Goal: Task Accomplishment & Management: Use online tool/utility

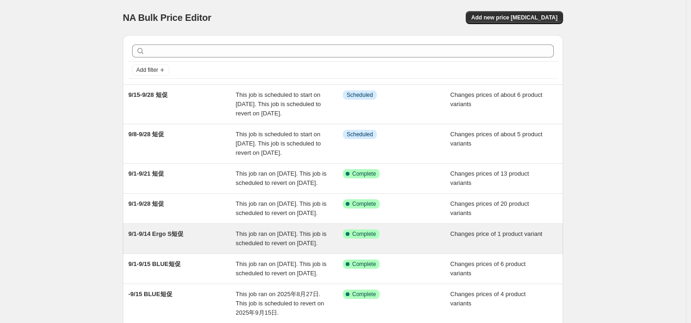
scroll to position [93, 0]
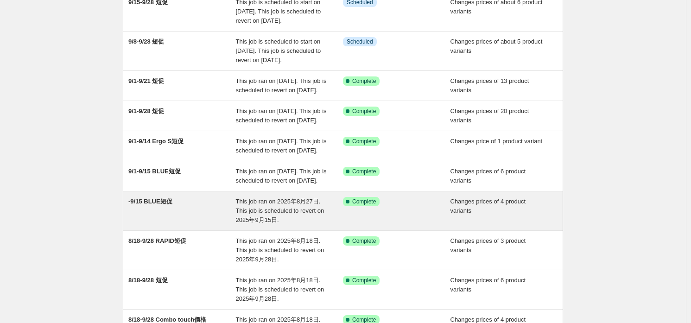
click at [182, 225] on div "-9/15 BLUE短促" at bounding box center [181, 211] width 107 height 28
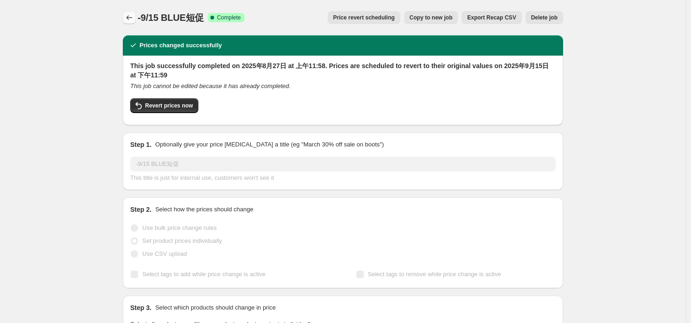
click at [126, 14] on button "Price change jobs" at bounding box center [129, 17] width 13 height 13
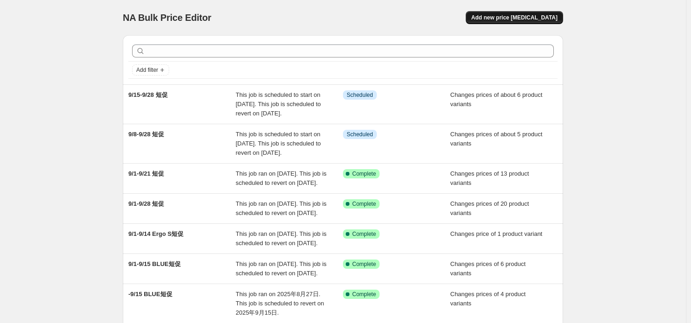
click at [516, 16] on span "Add new price change job" at bounding box center [514, 17] width 86 height 7
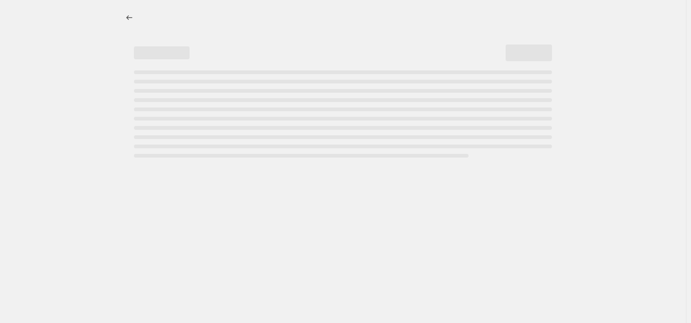
select select "percentage"
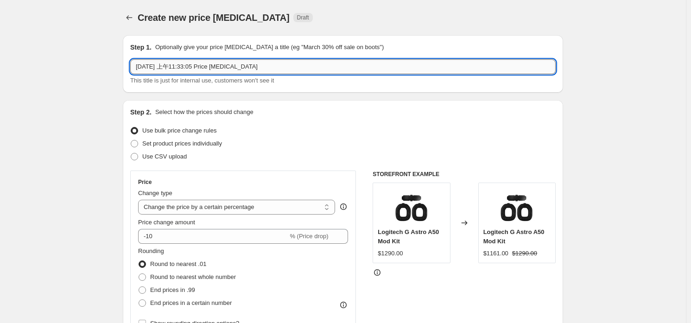
click at [185, 66] on input "2025年9月1日 上午11:33:05 Price change job" at bounding box center [342, 66] width 425 height 15
type input "9/9-9/23 UE短促"
click at [213, 141] on span "Set product prices individually" at bounding box center [182, 143] width 80 height 7
click at [131, 140] on input "Set product prices individually" at bounding box center [131, 140] width 0 height 0
radio input "true"
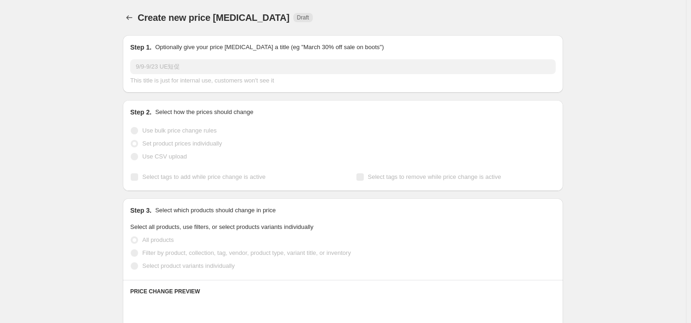
scroll to position [46, 0]
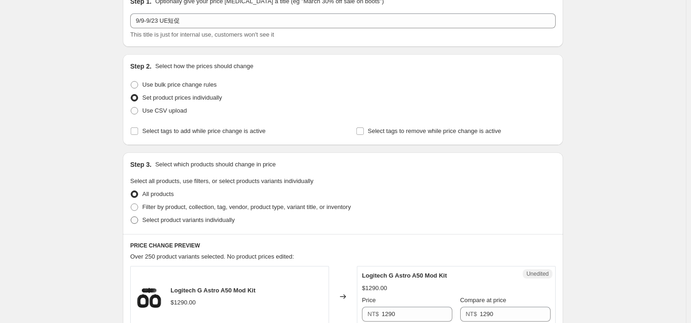
click at [178, 223] on span "Select product variants individually" at bounding box center [188, 219] width 92 height 9
click at [131, 217] on input "Select product variants individually" at bounding box center [131, 216] width 0 height 0
radio input "true"
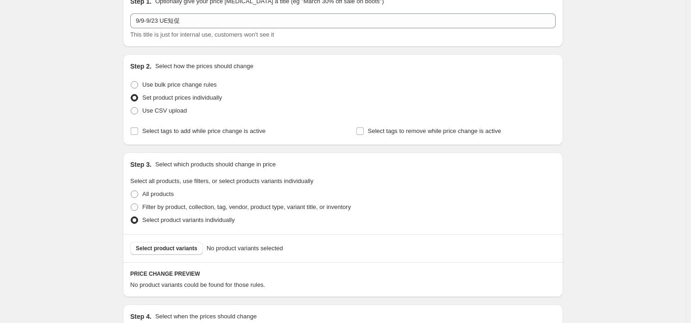
scroll to position [163, 0]
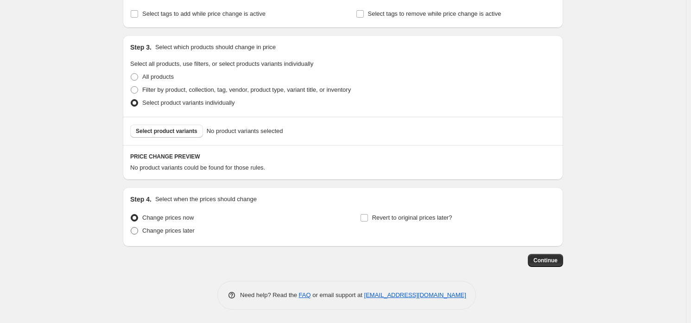
click at [162, 228] on span "Change prices later" at bounding box center [168, 230] width 52 height 7
click at [131, 227] on input "Change prices later" at bounding box center [131, 227] width 0 height 0
radio input "true"
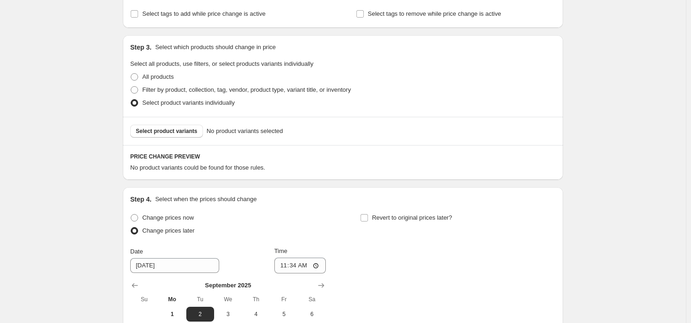
scroll to position [256, 0]
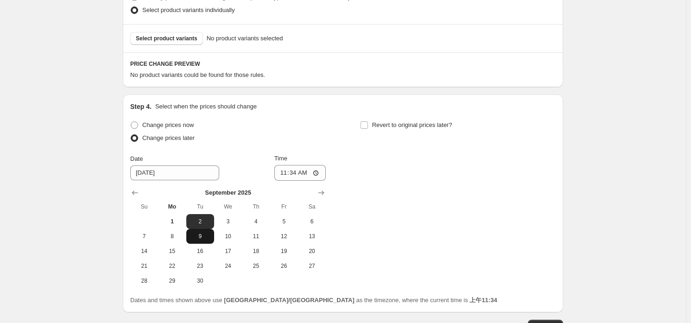
click at [197, 237] on span "9" at bounding box center [200, 236] width 20 height 7
type input "9/9/2025"
click at [298, 172] on input "11:34" at bounding box center [300, 173] width 52 height 16
type input "00:00"
click at [404, 126] on span "Revert to original prices later?" at bounding box center [412, 124] width 80 height 7
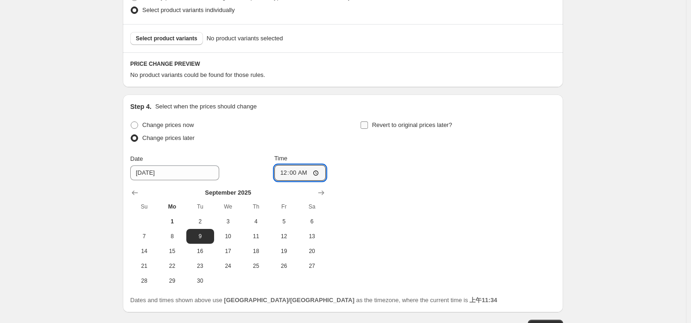
click at [368, 126] on input "Revert to original prices later?" at bounding box center [363, 124] width 7 height 7
checkbox input "true"
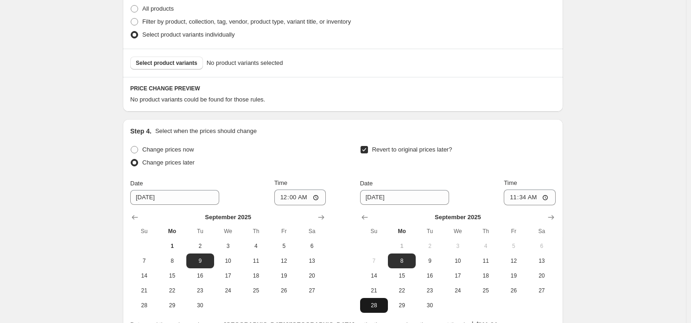
scroll to position [321, 0]
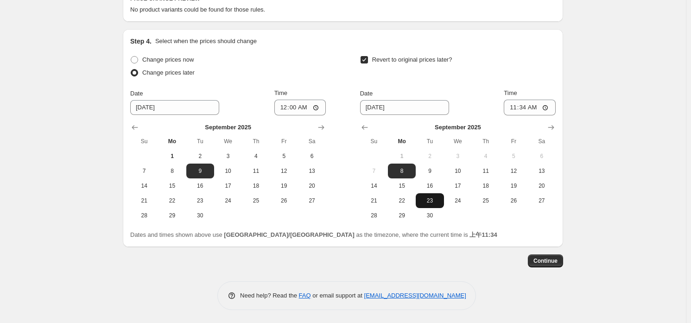
click at [430, 200] on span "23" at bounding box center [429, 200] width 20 height 7
type input "9/23/2025"
click at [529, 105] on input "11:34" at bounding box center [529, 108] width 52 height 16
click at [517, 107] on input "11:59" at bounding box center [529, 108] width 52 height 16
click at [518, 105] on input "11:59" at bounding box center [529, 108] width 52 height 16
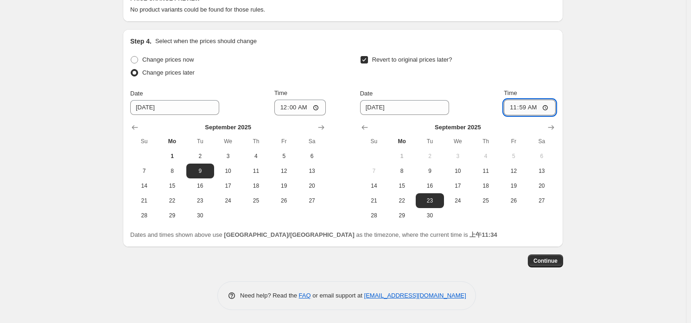
type input "23:59"
click at [588, 50] on div "Create new price change job. This page is ready Create new price change job Dra…" at bounding box center [343, 1] width 686 height 645
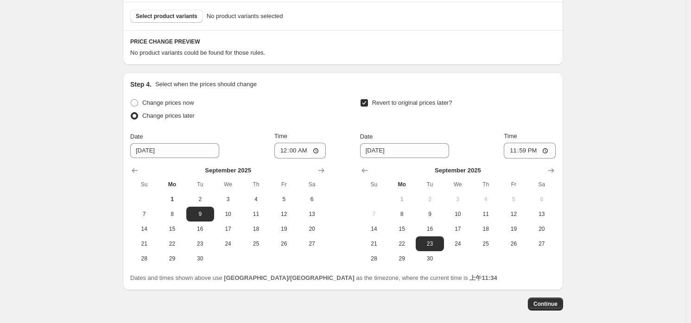
scroll to position [138, 0]
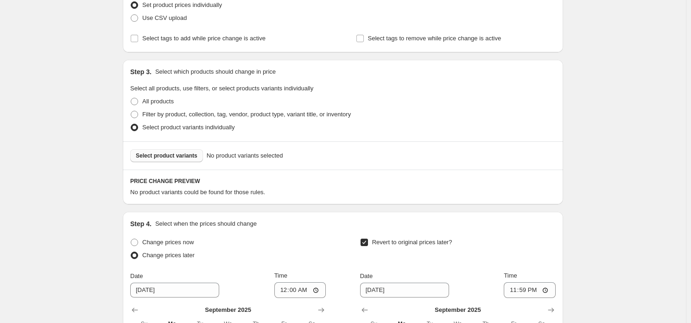
click at [193, 154] on span "Select product variants" at bounding box center [167, 155] width 62 height 7
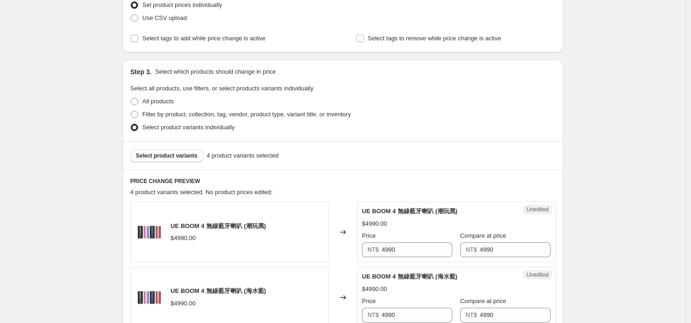
scroll to position [278, 0]
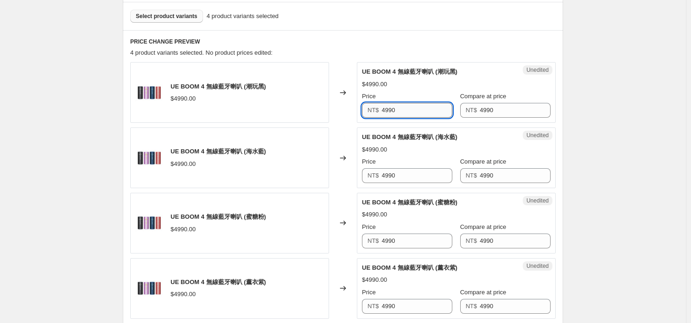
click at [415, 109] on input "4990" at bounding box center [417, 110] width 71 height 15
type input "3990"
click at [415, 110] on input "3990" at bounding box center [417, 110] width 71 height 15
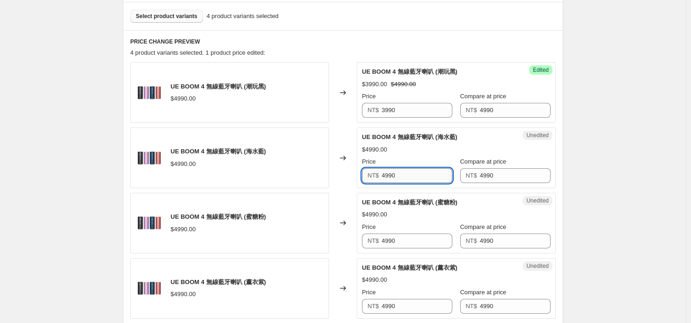
click at [420, 170] on input "4990" at bounding box center [417, 175] width 71 height 15
paste input "3"
type input "3990"
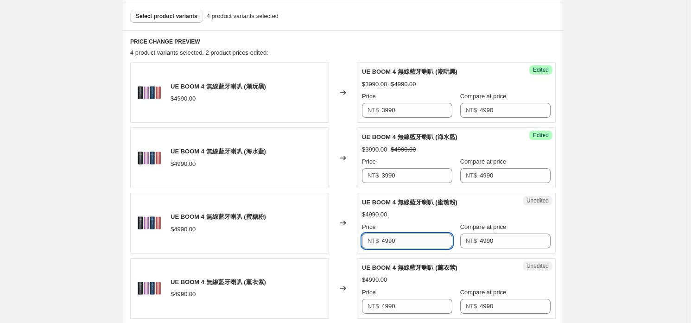
click at [413, 246] on input "4990" at bounding box center [417, 240] width 71 height 15
paste input "3"
type input "3990"
click at [405, 306] on input "4990" at bounding box center [417, 306] width 71 height 15
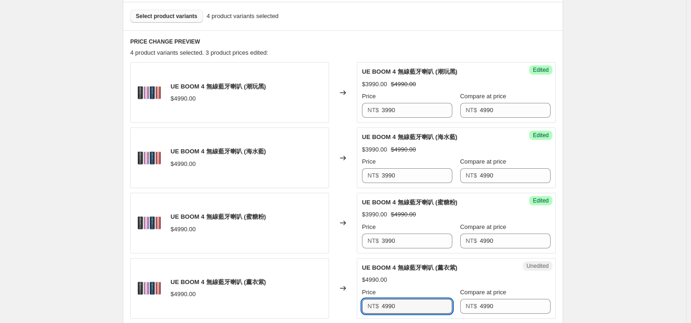
paste input "3"
type input "3990"
click at [423, 284] on div "UE BOOM 4 無線藍牙喇叭 (薰衣紫) $4990.00 Price NT$ 3990 Compare at price NT$ 4990" at bounding box center [456, 288] width 189 height 50
click at [163, 17] on span "Select product variants" at bounding box center [167, 16] width 62 height 7
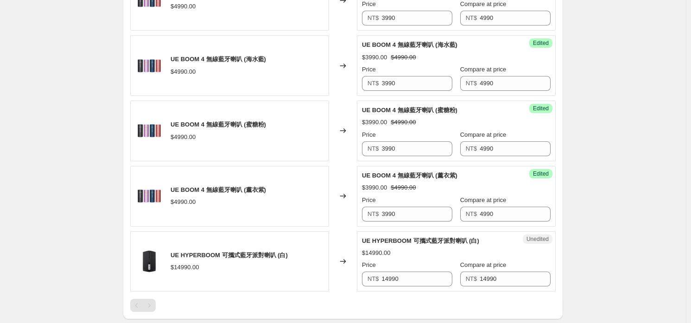
scroll to position [417, 0]
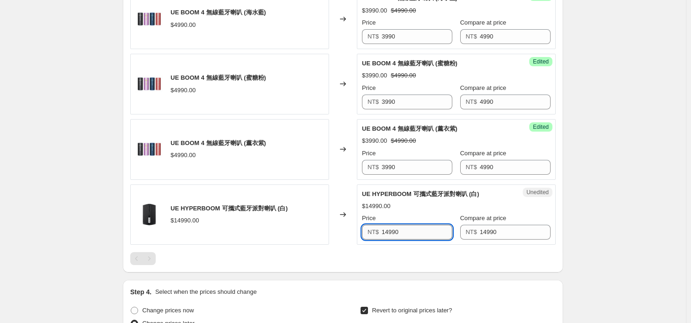
click at [409, 229] on input "14990" at bounding box center [417, 232] width 71 height 15
type input "8990"
click at [376, 279] on div "Step 1. Optionally give your price change job a title (eg "March 30% off sale o…" at bounding box center [338, 64] width 447 height 907
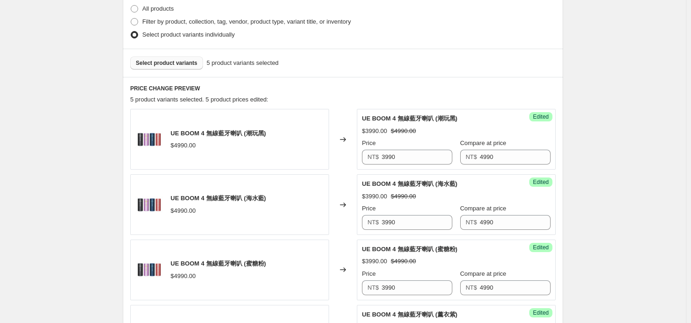
scroll to position [138, 0]
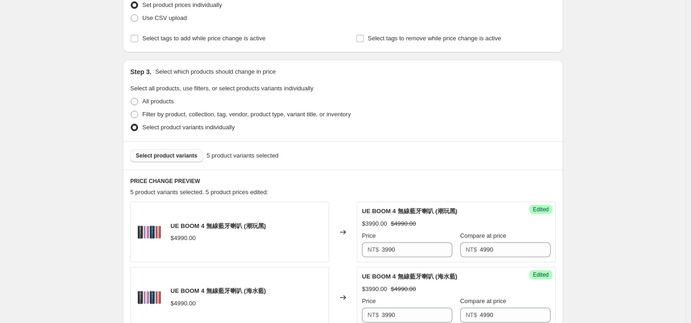
click at [176, 154] on span "Select product variants" at bounding box center [167, 155] width 62 height 7
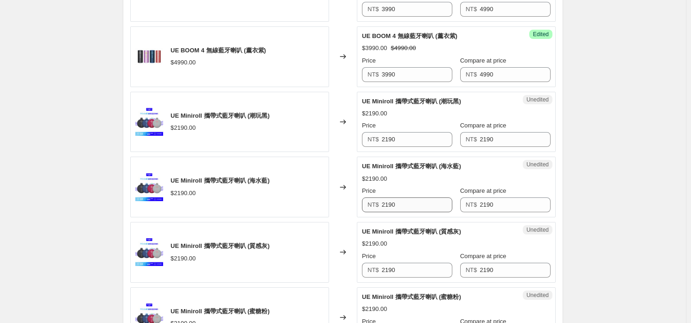
scroll to position [556, 0]
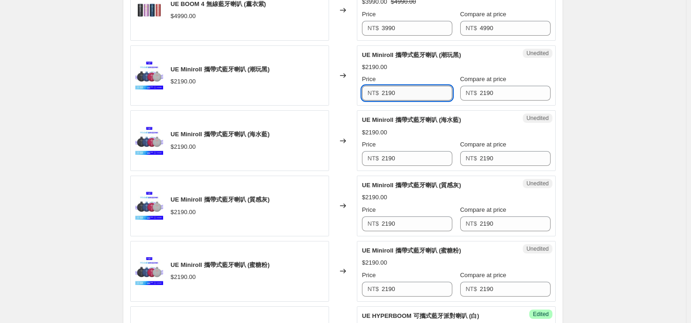
click at [409, 96] on input "2190" at bounding box center [417, 93] width 71 height 15
type input "1890"
click at [407, 97] on input "1890" at bounding box center [417, 93] width 71 height 15
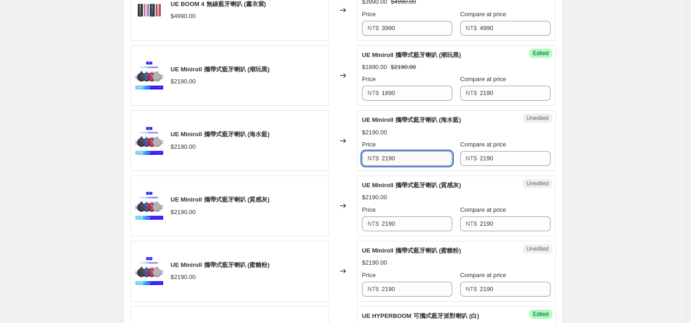
click at [406, 158] on input "2190" at bounding box center [417, 158] width 71 height 15
paste input "18"
type input "1890"
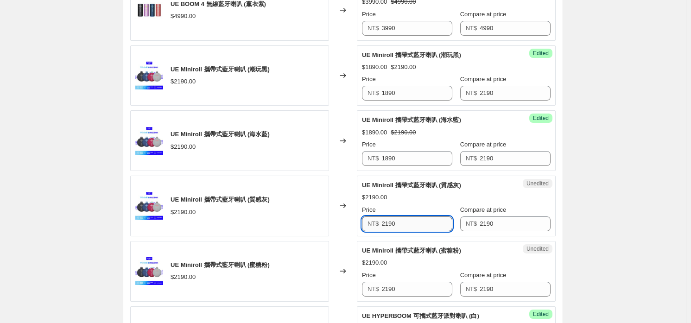
click at [409, 222] on input "2190" at bounding box center [417, 223] width 71 height 15
paste input "18"
type input "1890"
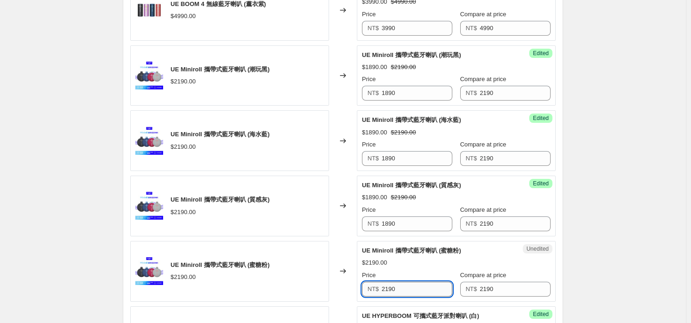
click at [409, 289] on input "2190" at bounding box center [417, 289] width 71 height 15
paste input "18"
type input "1890"
click at [407, 265] on div "$2190.00" at bounding box center [456, 262] width 189 height 9
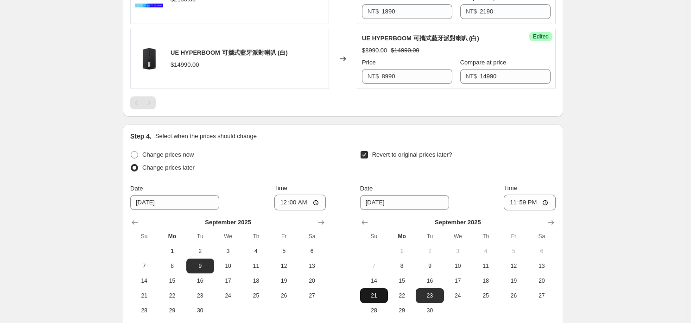
scroll to position [928, 0]
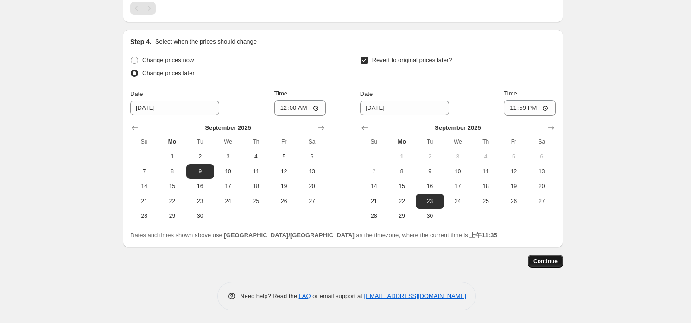
click at [541, 255] on button "Continue" at bounding box center [545, 261] width 35 height 13
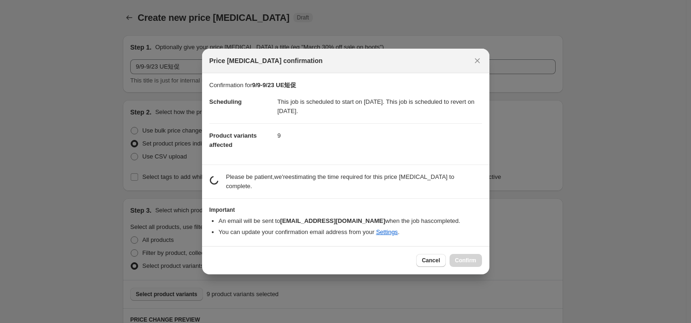
scroll to position [0, 0]
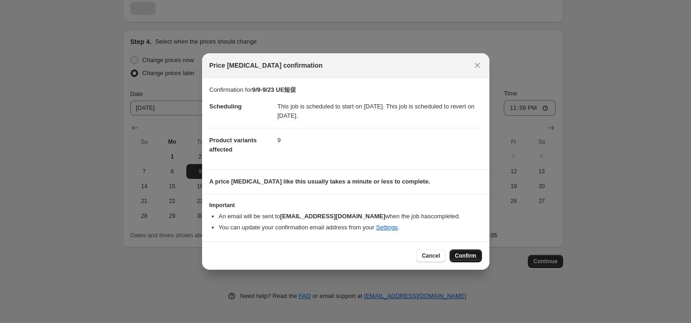
click at [457, 254] on span "Confirm" at bounding box center [465, 255] width 21 height 7
